Goal: Task Accomplishment & Management: Manage account settings

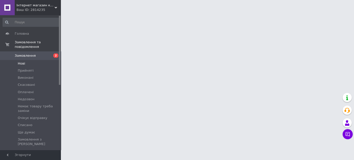
click at [29, 60] on li "Нові" at bounding box center [31, 63] width 62 height 7
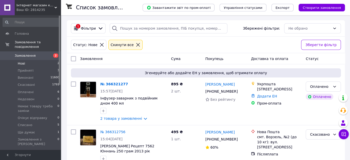
click at [29, 60] on li "Нові 2" at bounding box center [31, 63] width 62 height 7
click at [22, 60] on li "Нові 2" at bounding box center [31, 63] width 62 height 7
click at [20, 61] on span "Нові" at bounding box center [21, 63] width 7 height 5
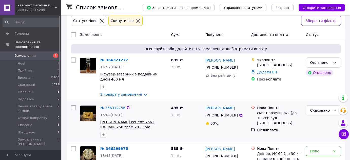
scroll to position [46, 0]
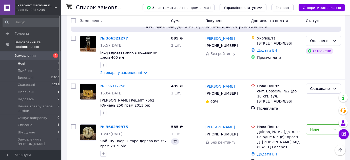
click at [39, 60] on li "Нові 2" at bounding box center [31, 63] width 62 height 7
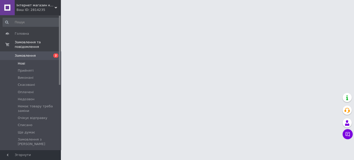
click at [32, 60] on li "Нові" at bounding box center [31, 63] width 62 height 7
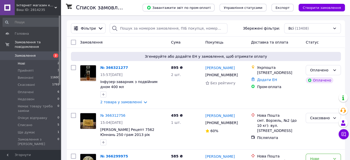
click at [39, 61] on li "Нові 2" at bounding box center [31, 63] width 62 height 7
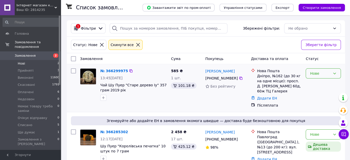
click at [326, 73] on div "Нове" at bounding box center [320, 74] width 21 height 6
click at [316, 87] on li "Прийнято" at bounding box center [323, 84] width 35 height 9
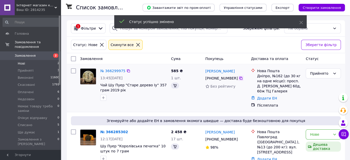
click at [240, 80] on icon at bounding box center [241, 78] width 3 height 3
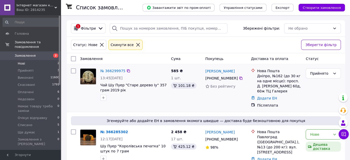
click at [326, 88] on div "Прийнято" at bounding box center [323, 88] width 39 height 44
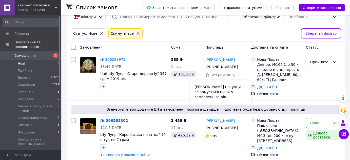
scroll to position [18, 0]
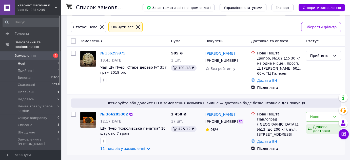
click at [239, 121] on icon at bounding box center [241, 122] width 4 height 4
click at [338, 70] on div "Прийнято" at bounding box center [323, 71] width 39 height 44
click at [314, 116] on div "Нове" at bounding box center [320, 117] width 21 height 6
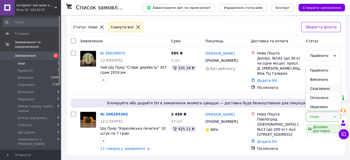
scroll to position [0, 0]
click at [315, 69] on li "Прийнято" at bounding box center [323, 70] width 35 height 9
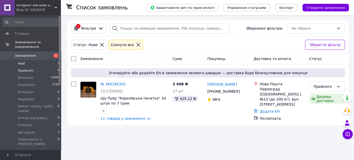
click at [35, 67] on li "Прийняті 4" at bounding box center [31, 70] width 62 height 7
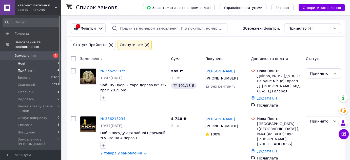
click at [32, 60] on li "Нові 1" at bounding box center [31, 63] width 62 height 7
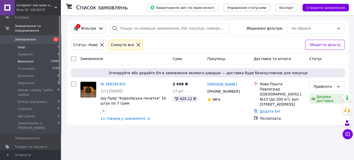
scroll to position [23, 0]
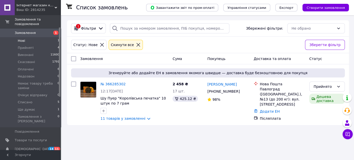
click at [32, 31] on span "Замовлення" at bounding box center [25, 33] width 21 height 5
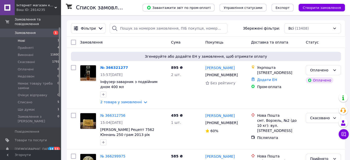
click at [39, 37] on li "Нові 1" at bounding box center [31, 40] width 62 height 7
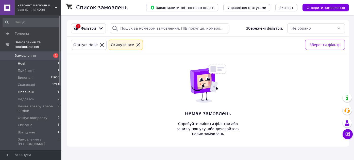
click at [34, 89] on li "Оплачені 6" at bounding box center [31, 92] width 62 height 7
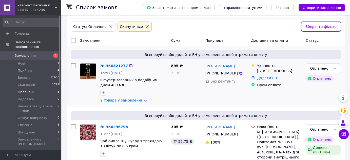
scroll to position [30, 0]
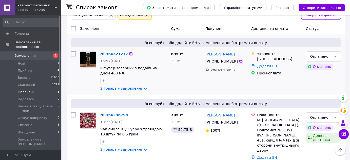
click at [240, 61] on icon at bounding box center [241, 61] width 3 height 3
click at [194, 143] on div "305 ₴ 2 шт. 52.75 ₴" at bounding box center [186, 140] width 34 height 59
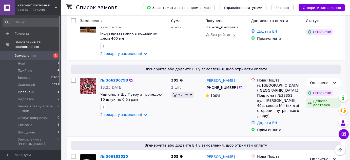
scroll to position [76, 0]
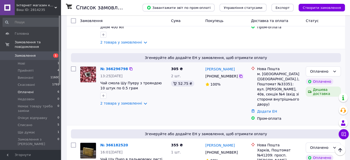
click at [239, 76] on icon at bounding box center [241, 76] width 4 height 4
click at [330, 111] on div "Оплачено Оплачено Дешева доставка" at bounding box center [323, 93] width 39 height 59
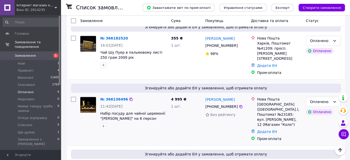
scroll to position [191, 0]
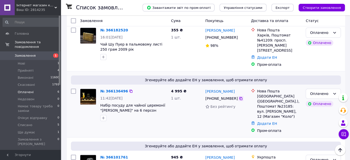
click at [239, 97] on icon at bounding box center [241, 99] width 4 height 4
click at [349, 53] on div "Список замовлень Завантажити звіт по пром-оплаті Управління статусами Експорт С…" at bounding box center [206, 46] width 288 height 445
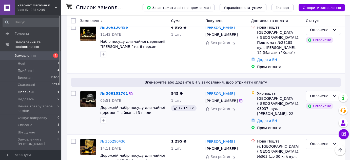
scroll to position [261, 0]
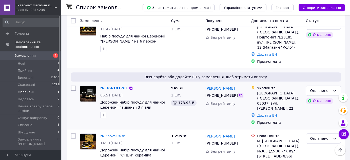
click at [239, 94] on icon at bounding box center [241, 96] width 4 height 4
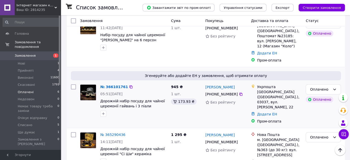
scroll to position [262, 0]
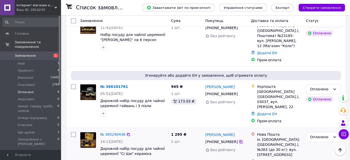
click at [240, 140] on icon at bounding box center [241, 141] width 3 height 3
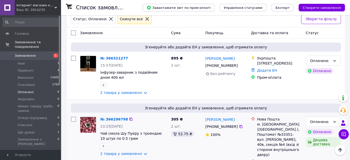
scroll to position [0, 0]
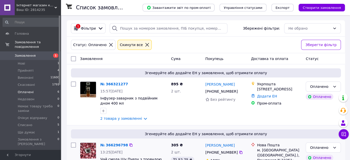
click at [269, 129] on div "Згенеруйте або додайте ЕН у замовлення, щоб отримати оплату № 366296798 13:25, …" at bounding box center [206, 163] width 278 height 76
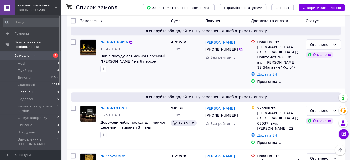
scroll to position [262, 0]
